Goal: Register for event/course: Sign up to attend an event or enroll in a course

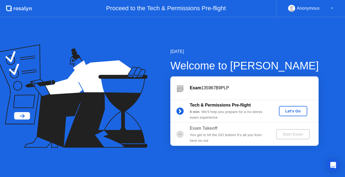
click at [300, 112] on div "Let's Go" at bounding box center [293, 111] width 24 height 4
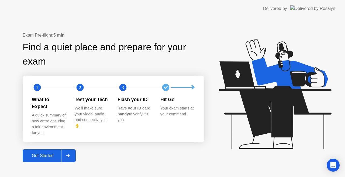
click at [49, 155] on div "Get Started" at bounding box center [42, 156] width 37 height 5
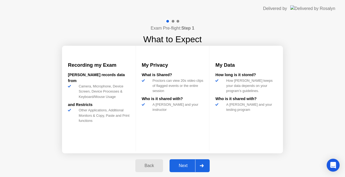
click at [177, 167] on div "Next" at bounding box center [183, 166] width 24 height 5
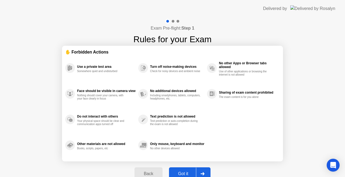
click at [191, 174] on div "Got it" at bounding box center [183, 174] width 25 height 5
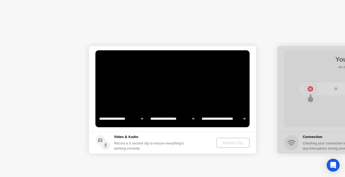
select select "**********"
select select "*******"
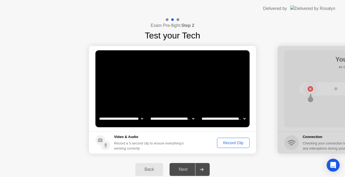
click at [202, 171] on div at bounding box center [201, 170] width 13 height 12
click at [182, 167] on div "Next" at bounding box center [183, 169] width 24 height 5
click at [186, 171] on div "Next" at bounding box center [183, 169] width 24 height 5
click at [236, 144] on div "Record Clip" at bounding box center [233, 143] width 29 height 4
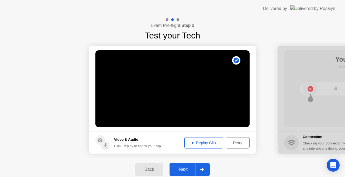
click at [185, 170] on div "Next" at bounding box center [183, 169] width 24 height 5
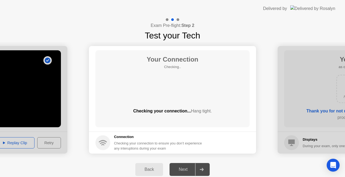
click at [185, 170] on div "Next" at bounding box center [183, 169] width 24 height 5
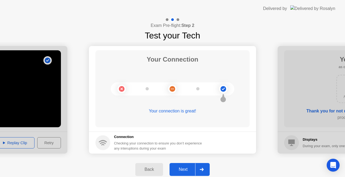
click at [192, 170] on div "Next" at bounding box center [183, 169] width 24 height 5
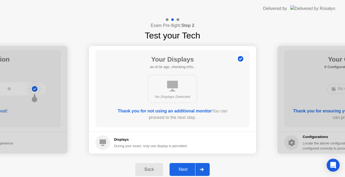
click at [192, 170] on div "Next" at bounding box center [183, 169] width 24 height 5
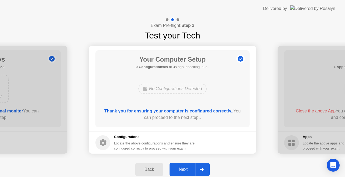
click at [187, 170] on div "Next" at bounding box center [183, 169] width 24 height 5
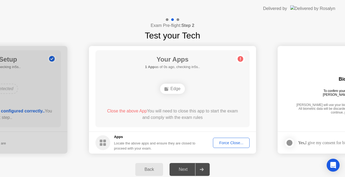
click at [237, 141] on div "Force Close..." at bounding box center [231, 143] width 33 height 4
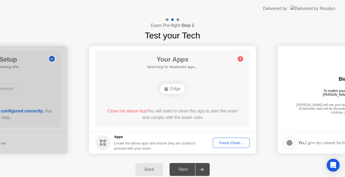
click at [181, 168] on div "Next" at bounding box center [183, 169] width 24 height 5
click at [236, 146] on button "Force Close..." at bounding box center [231, 143] width 37 height 10
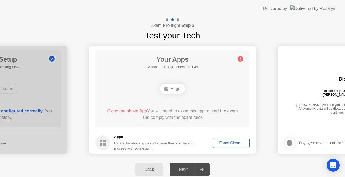
click at [228, 147] on button "Force Close..." at bounding box center [231, 143] width 37 height 10
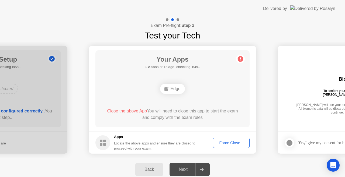
click at [234, 144] on div "Force Close..." at bounding box center [231, 143] width 33 height 4
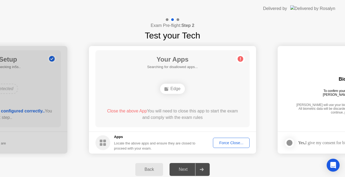
click at [148, 165] on button "Back" at bounding box center [149, 169] width 28 height 13
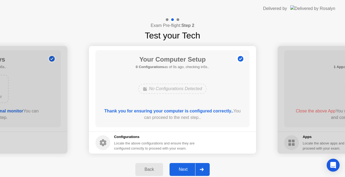
click at [184, 171] on div "Next" at bounding box center [183, 169] width 24 height 5
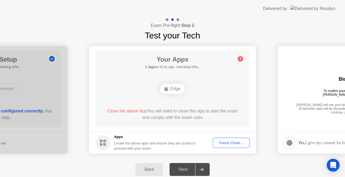
click at [238, 144] on div "Force Close..." at bounding box center [231, 143] width 33 height 4
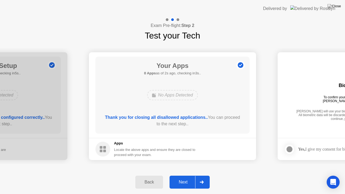
click at [179, 177] on div "Next" at bounding box center [183, 182] width 24 height 5
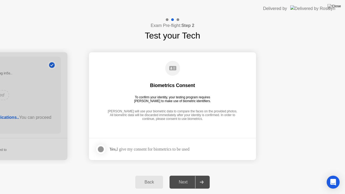
click at [192, 177] on div "Next" at bounding box center [183, 182] width 24 height 5
click at [99, 146] on div at bounding box center [101, 149] width 6 height 6
click at [189, 177] on div "Next" at bounding box center [183, 182] width 24 height 5
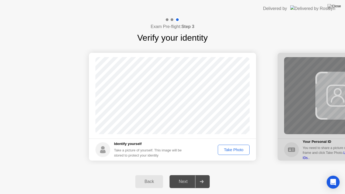
click at [185, 177] on div "Next" at bounding box center [183, 181] width 24 height 5
click at [240, 150] on div "Take Photo" at bounding box center [234, 150] width 28 height 4
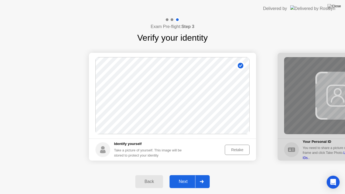
click at [181, 177] on div "Next" at bounding box center [183, 181] width 24 height 5
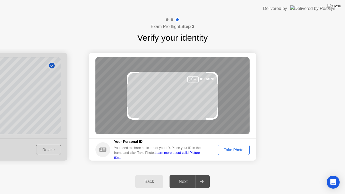
click at [241, 151] on div "Take Photo" at bounding box center [234, 150] width 28 height 4
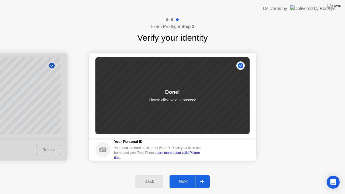
click at [183, 177] on div "Next" at bounding box center [183, 181] width 24 height 5
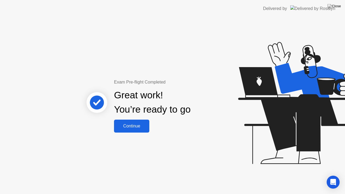
click at [132, 126] on div "Continue" at bounding box center [132, 126] width 32 height 5
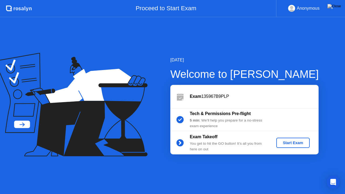
click at [300, 141] on div "Start Exam" at bounding box center [292, 143] width 29 height 4
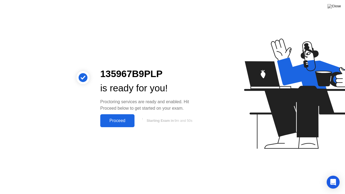
click at [123, 124] on button "Proceed" at bounding box center [117, 120] width 34 height 13
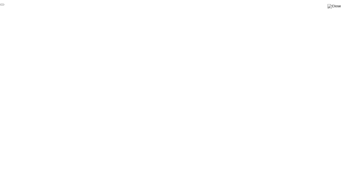
click div "End Proctoring Session"
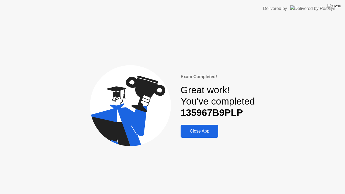
click at [195, 130] on div "Close App" at bounding box center [199, 131] width 34 height 5
